Goal: Contribute content: Contribute content

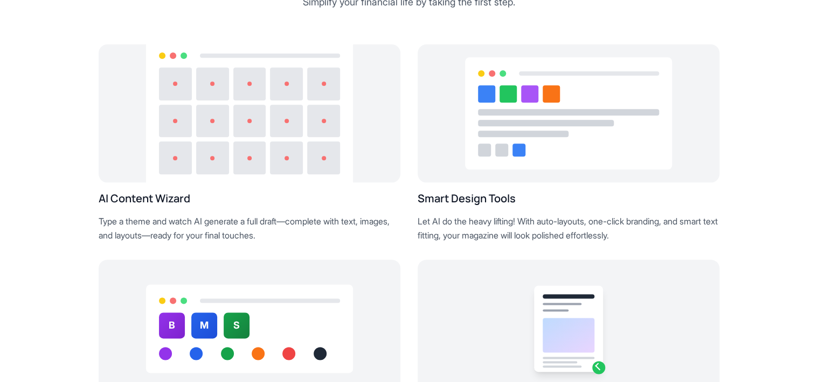
scroll to position [561, 0]
click at [180, 82] on div at bounding box center [175, 83] width 33 height 33
click at [227, 93] on div at bounding box center [212, 83] width 33 height 33
click at [278, 82] on div at bounding box center [286, 83] width 33 height 33
click at [164, 192] on h3 "AI Content Wizard" at bounding box center [250, 197] width 302 height 15
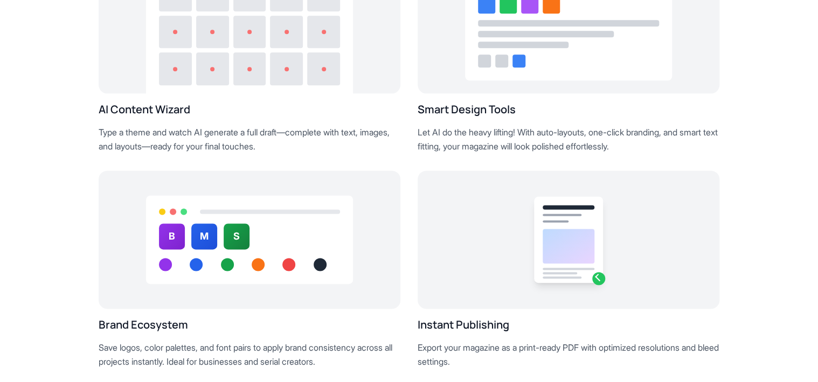
scroll to position [646, 0]
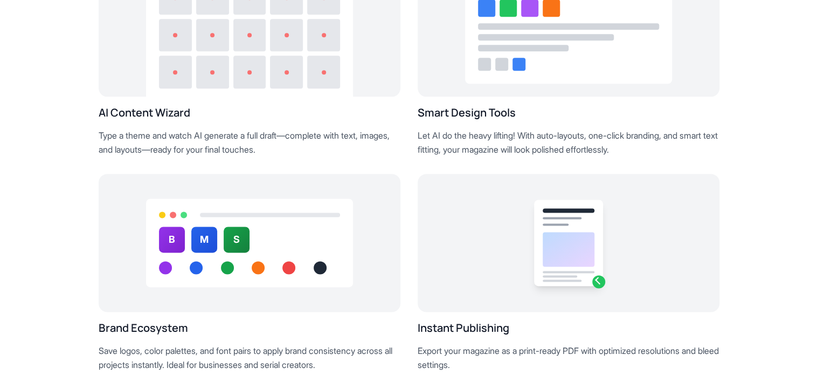
click at [148, 136] on p "Type a theme and watch AI generate a full draft—complete with text, images, and…" at bounding box center [250, 142] width 302 height 27
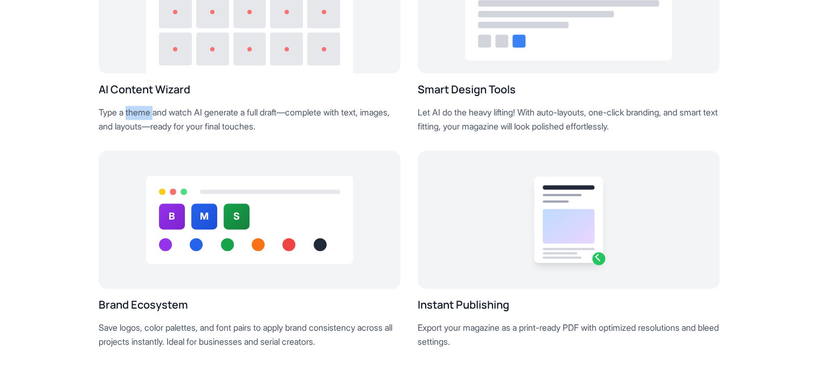
scroll to position [675, 0]
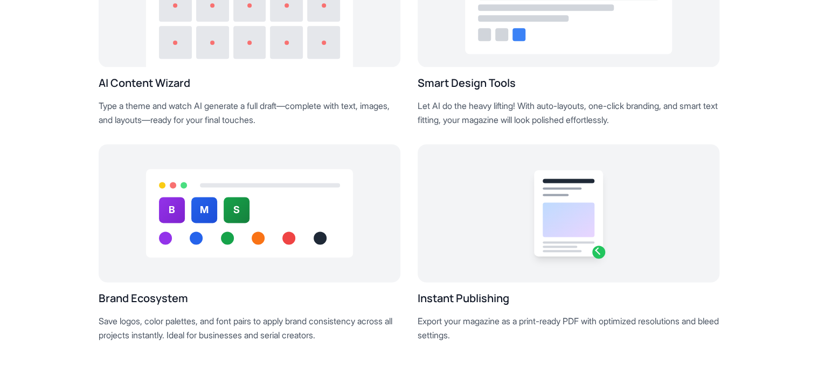
click at [143, 115] on p "Type a theme and watch AI generate a full draft—complete with text, images, and…" at bounding box center [250, 112] width 302 height 27
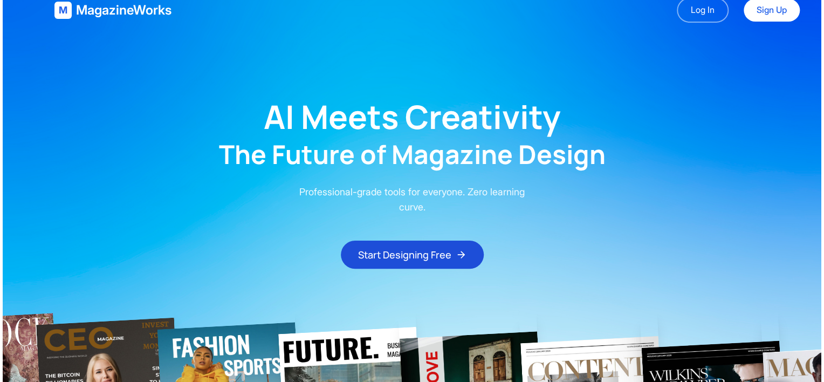
scroll to position [0, 0]
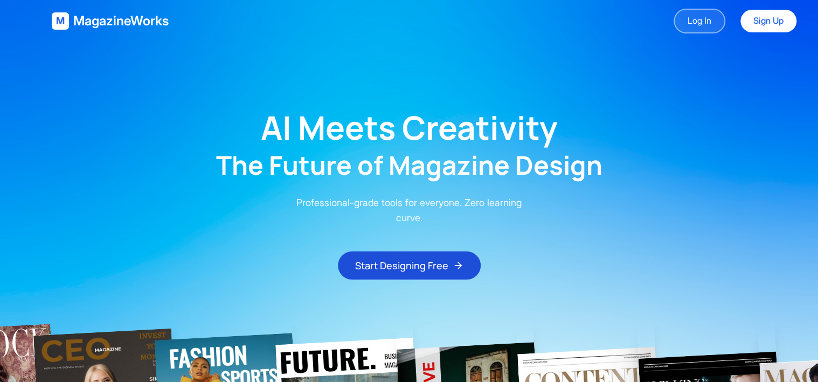
click at [708, 17] on link "Log In" at bounding box center [700, 21] width 52 height 25
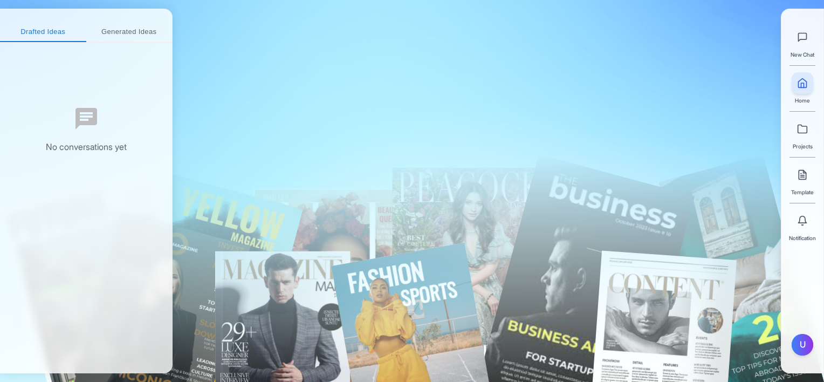
click at [385, 151] on div at bounding box center [472, 175] width 412 height 56
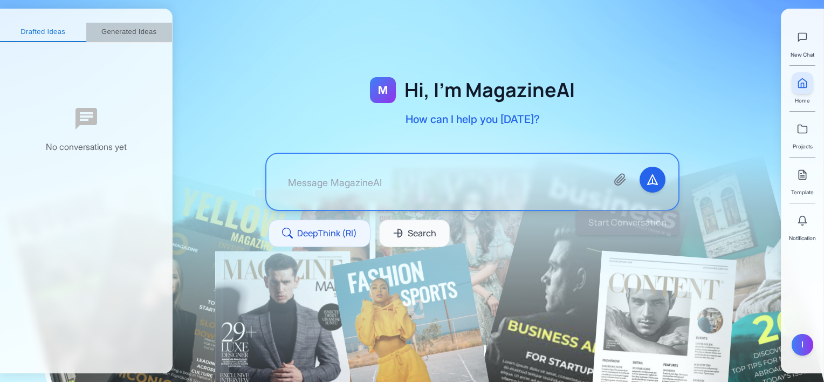
click at [122, 37] on button "Generated Ideas" at bounding box center [129, 32] width 86 height 19
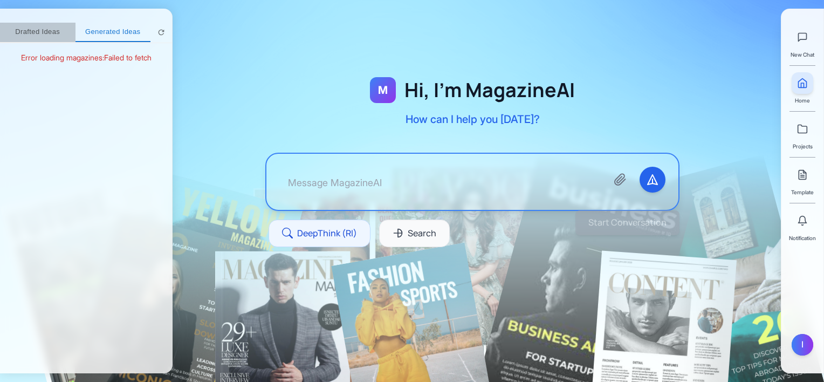
click at [42, 30] on button "Drafted Ideas" at bounding box center [37, 32] width 75 height 19
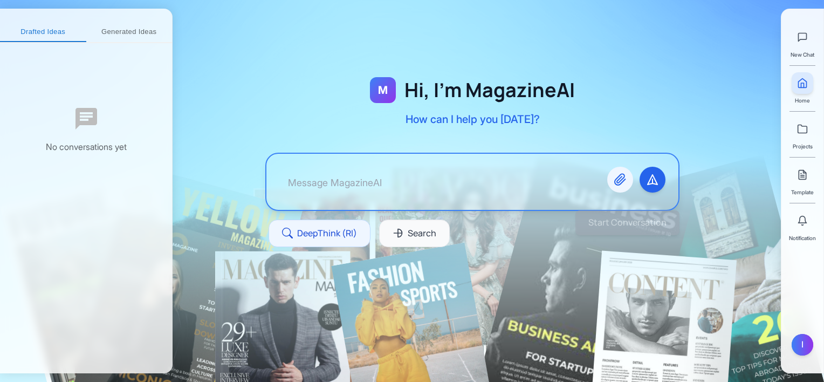
click at [620, 182] on icon "Attach files" at bounding box center [619, 179] width 13 height 13
click at [801, 190] on span "Template" at bounding box center [802, 192] width 23 height 9
click at [802, 177] on line at bounding box center [802, 177] width 4 height 0
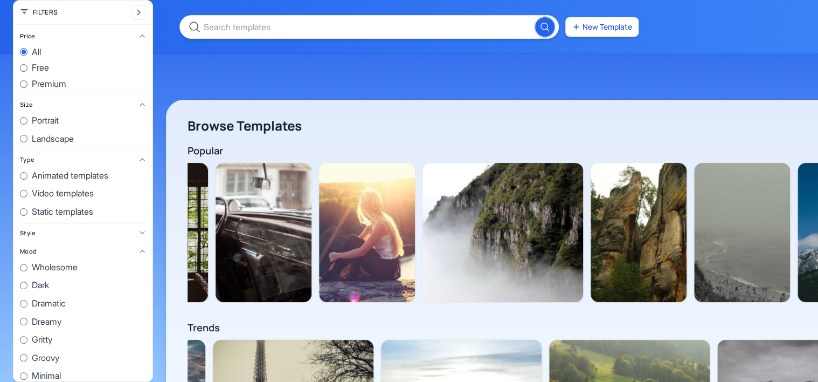
scroll to position [0, 201590]
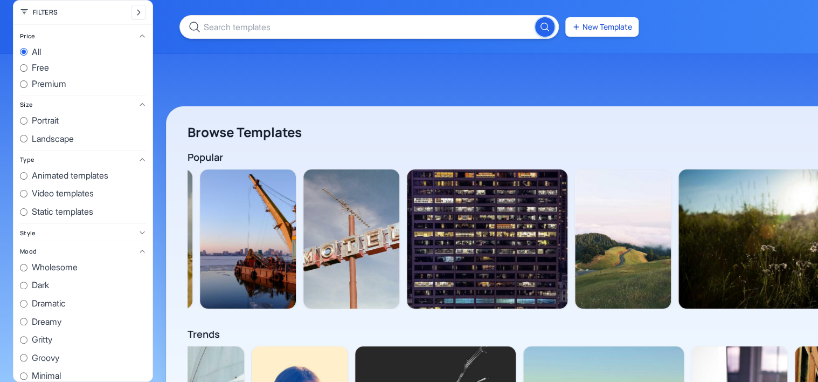
scroll to position [58, 0]
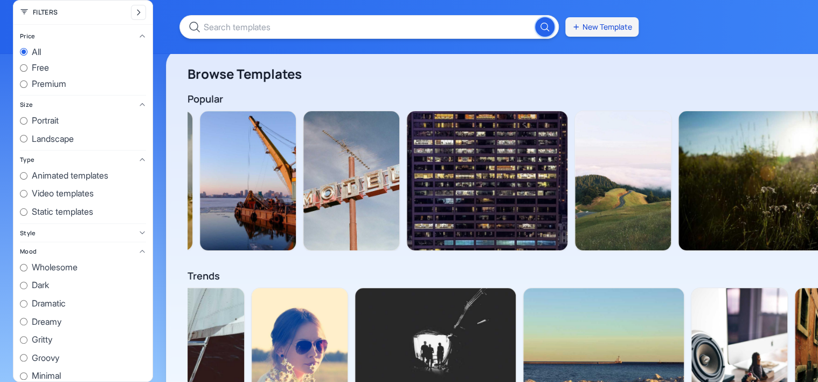
click at [592, 31] on button "New Template" at bounding box center [601, 26] width 73 height 19
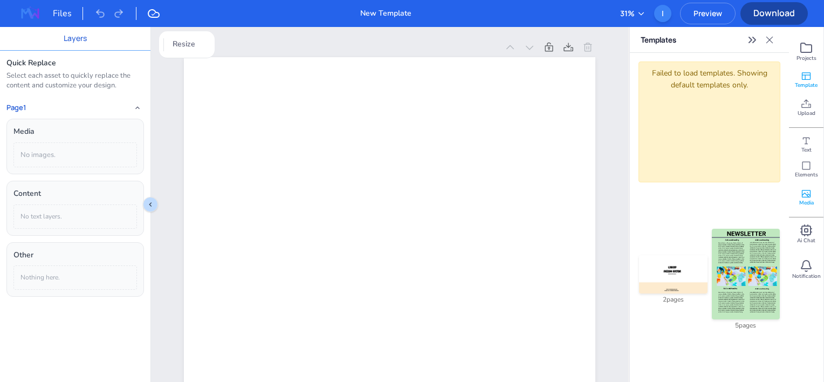
click at [808, 202] on span "Media" at bounding box center [806, 203] width 15 height 8
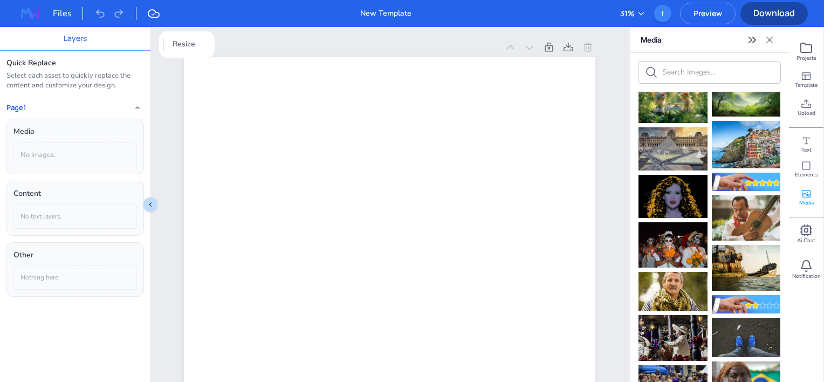
scroll to position [263, 0]
